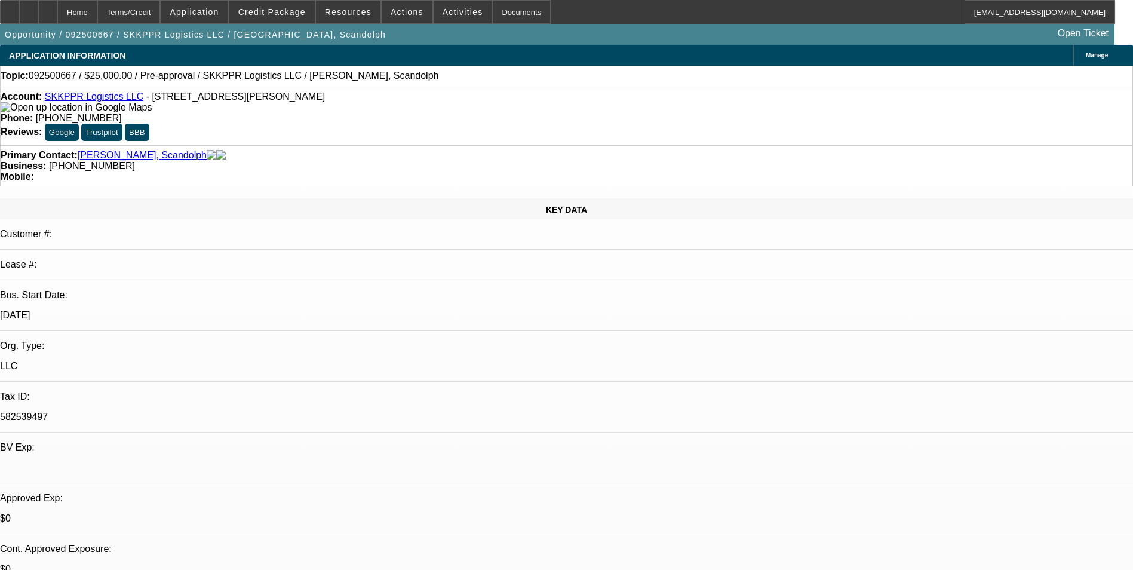
select select "0"
select select "2"
select select "0.1"
select select "4"
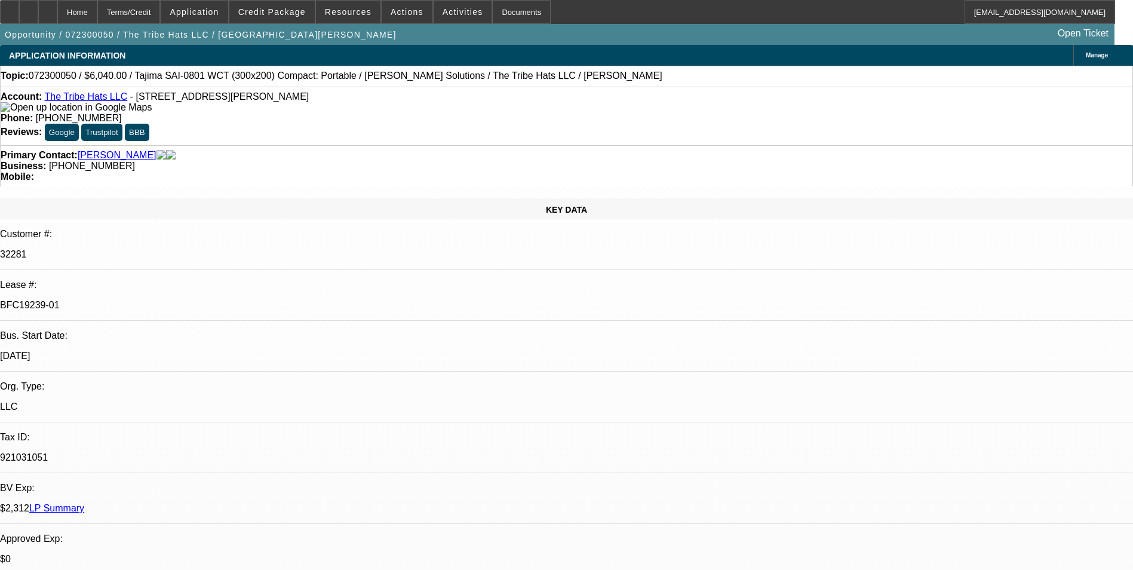
select select "0"
select select "2"
select select "0"
select select "6"
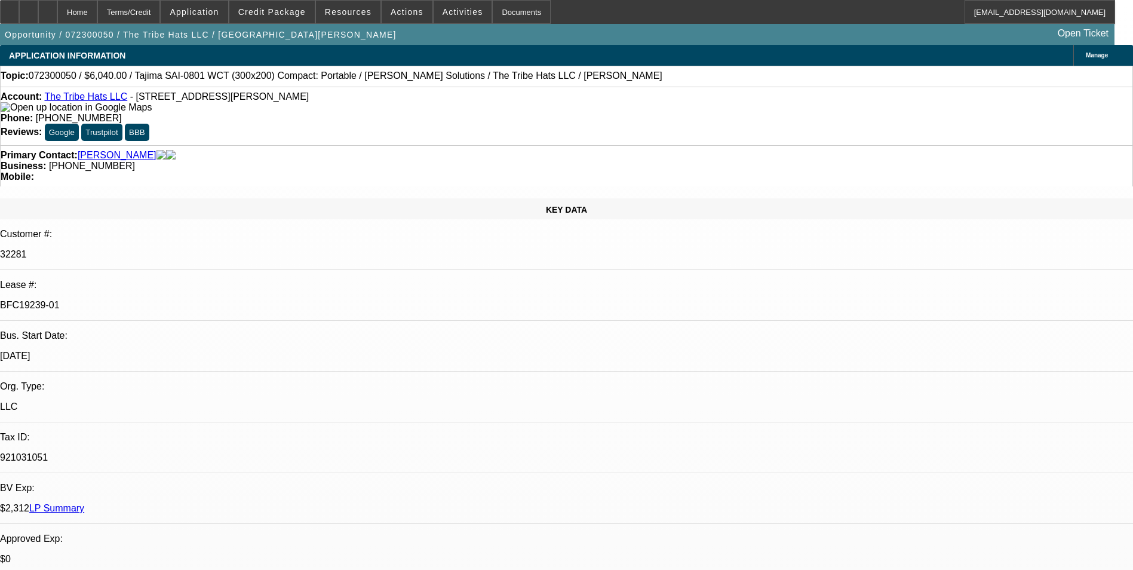
select select "0"
select select "2"
select select "0"
select select "6"
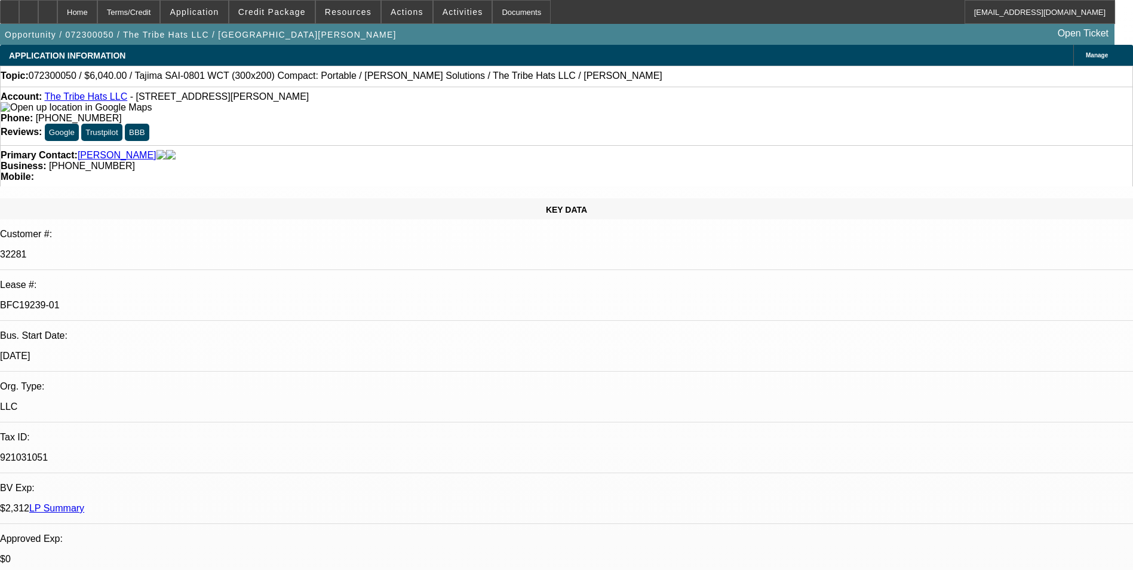
select select "0"
select select "2"
select select "0"
select select "6"
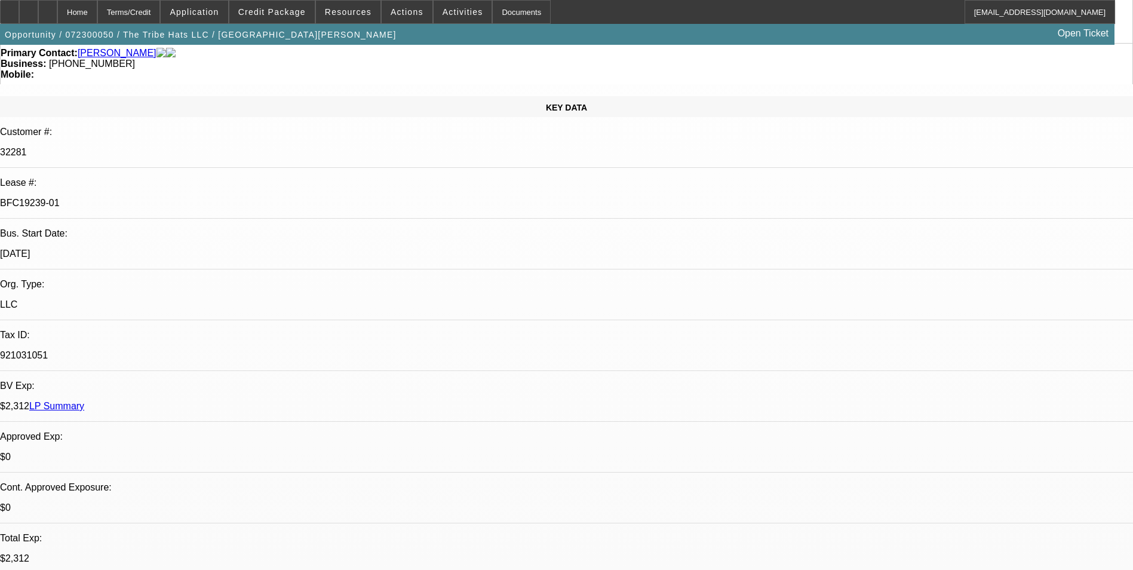
scroll to position [120, 0]
